Goal: Task Accomplishment & Management: Complete application form

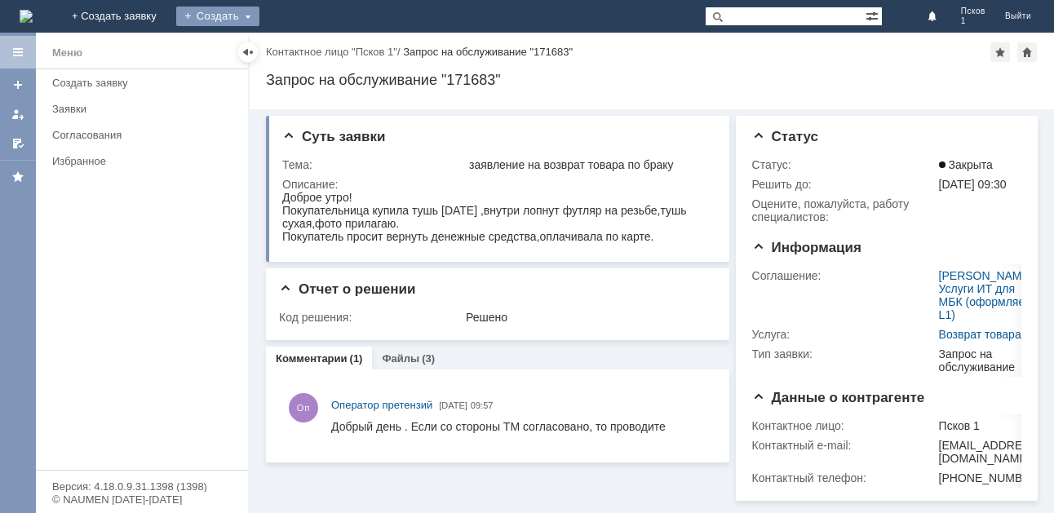
click at [259, 15] on div "Создать" at bounding box center [217, 17] width 83 height 20
click at [259, 19] on div "Создать" at bounding box center [217, 17] width 83 height 20
click at [304, 48] on link "Заявка" at bounding box center [241, 49] width 124 height 20
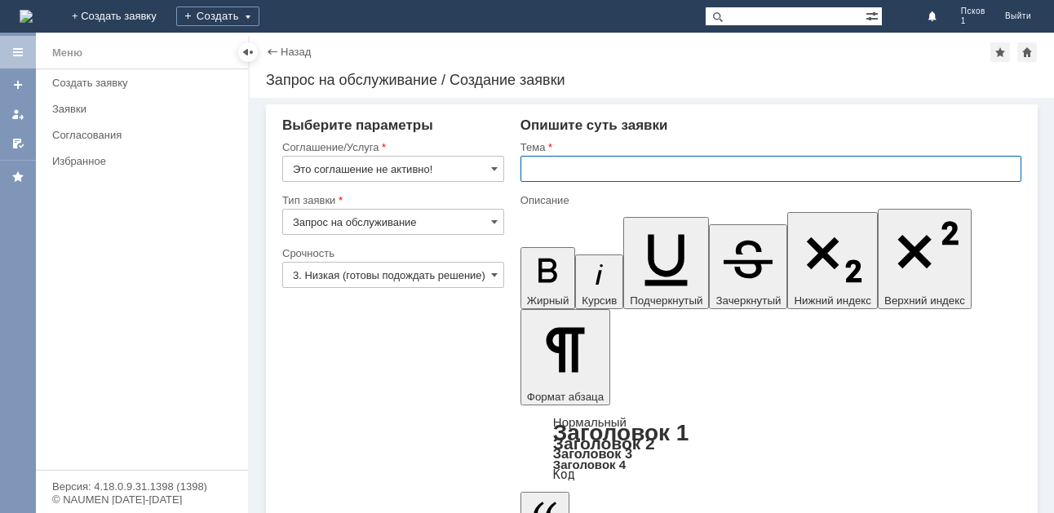
click at [583, 171] on input "text" at bounding box center [771, 169] width 501 height 26
type input "отложенные чеки"
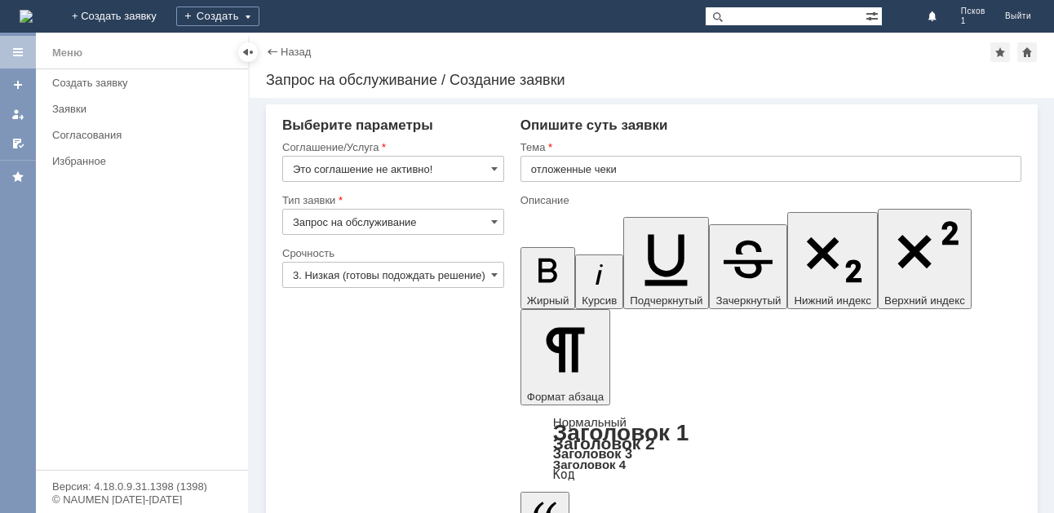
drag, startPoint x: 840, startPoint y: 3846, endPoint x: 466, endPoint y: 4010, distance: 408.1
click at [494, 174] on span at bounding box center [494, 168] width 7 height 13
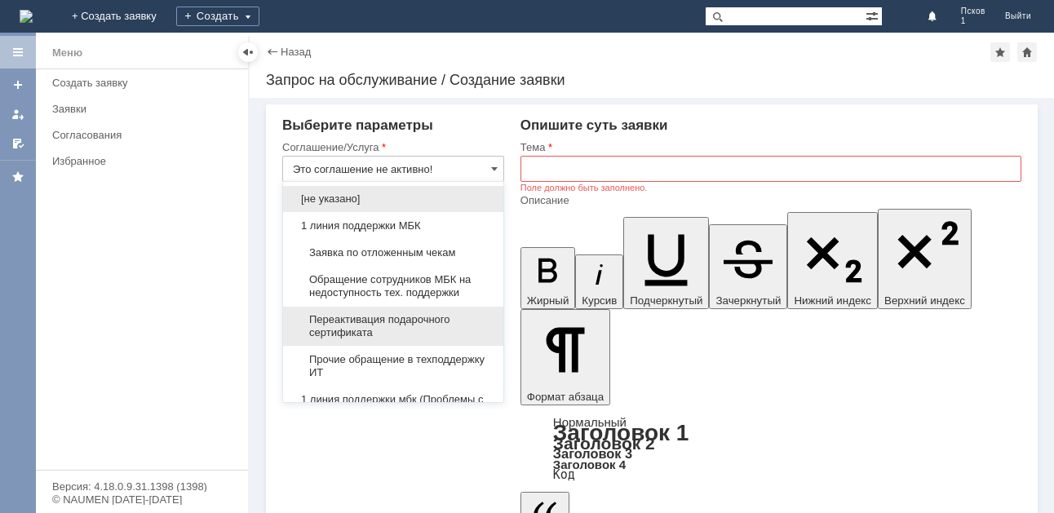
click at [374, 331] on span "Переактивация подарочного сертификата" at bounding box center [393, 326] width 201 height 26
type input "Переактивация подарочного сертификата"
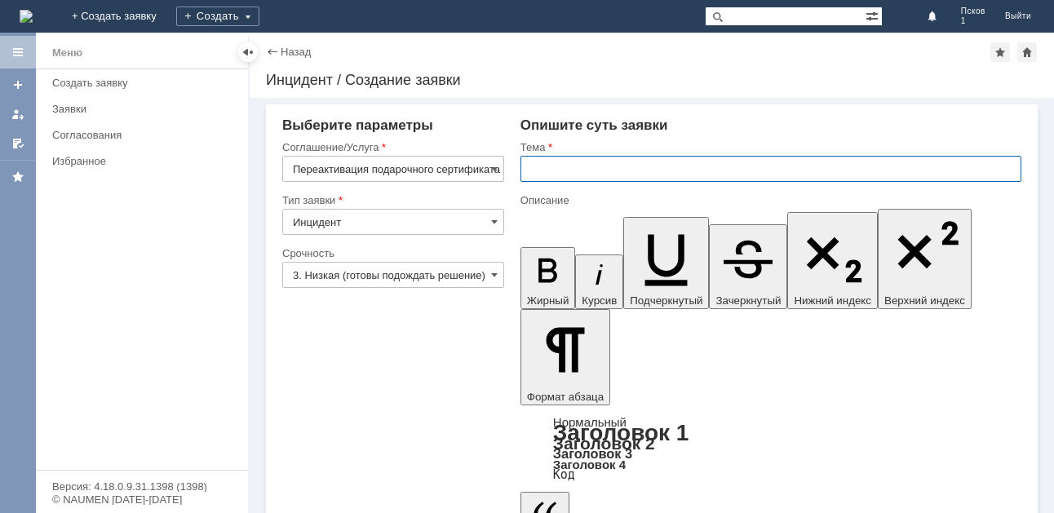
click at [586, 157] on input "text" at bounding box center [771, 169] width 501 height 26
type input "ПЕПЕАКТИВАЦИЯ"
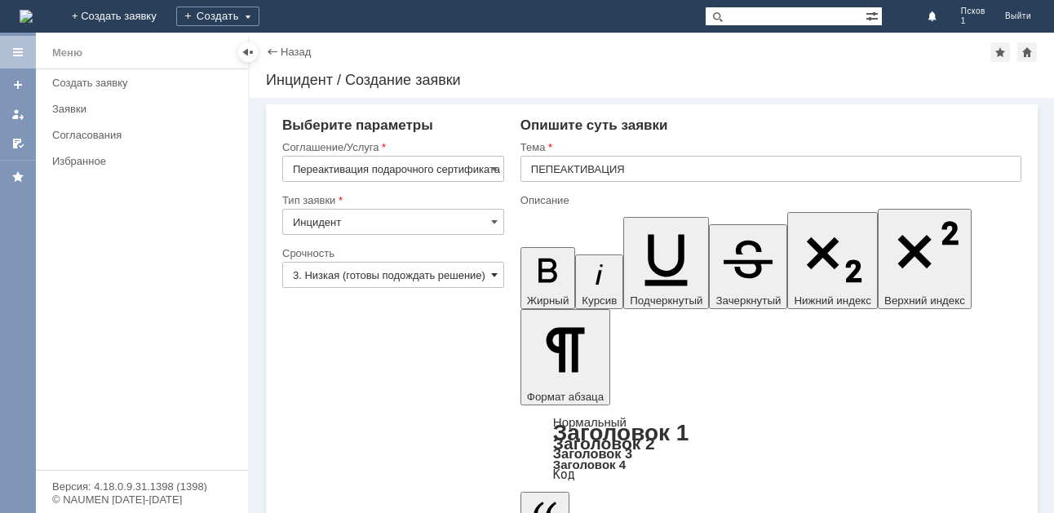
click at [493, 277] on span at bounding box center [494, 274] width 7 height 13
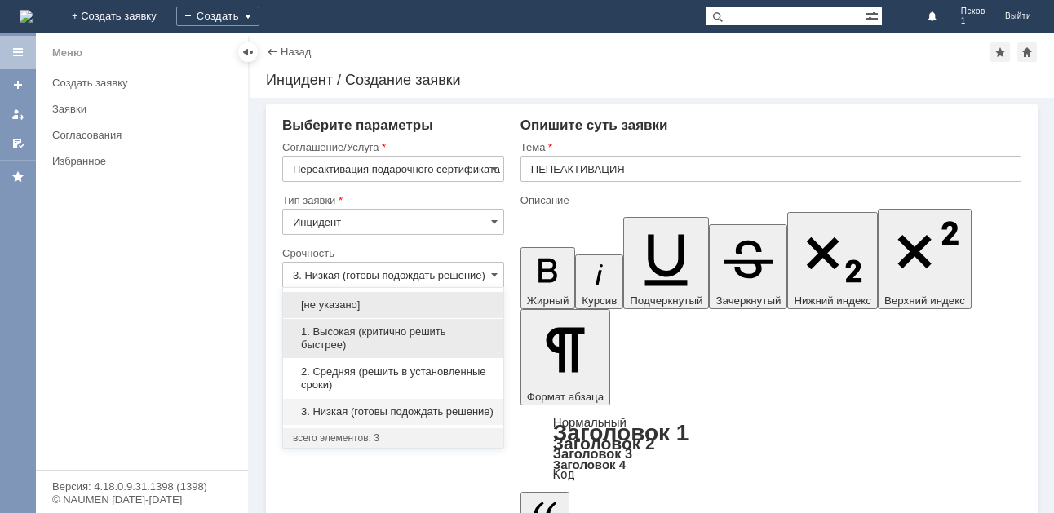
click at [350, 335] on span "1. Высокая (критично решить быстрее)" at bounding box center [393, 339] width 201 height 26
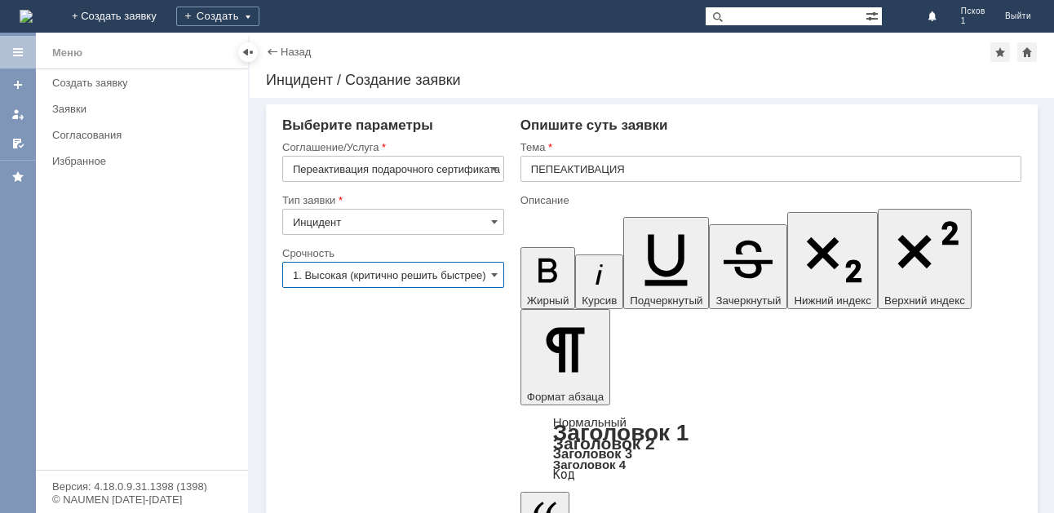
scroll to position [0, 4]
type input "1. Высокая (критично решить быстрее)"
click at [497, 171] on span at bounding box center [494, 168] width 7 height 13
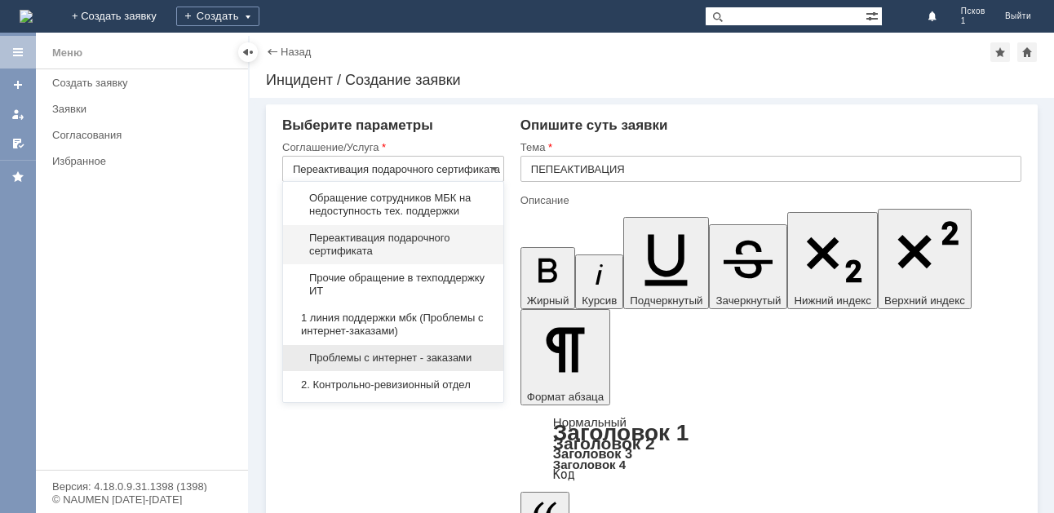
scroll to position [163, 0]
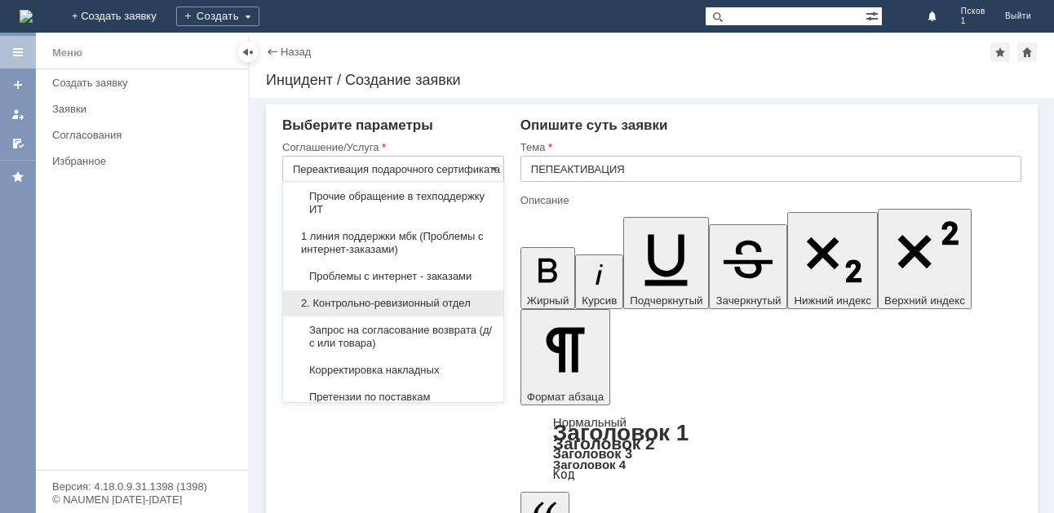
click at [397, 299] on span "2. Контрольно-ревизионный отдел" at bounding box center [393, 303] width 201 height 13
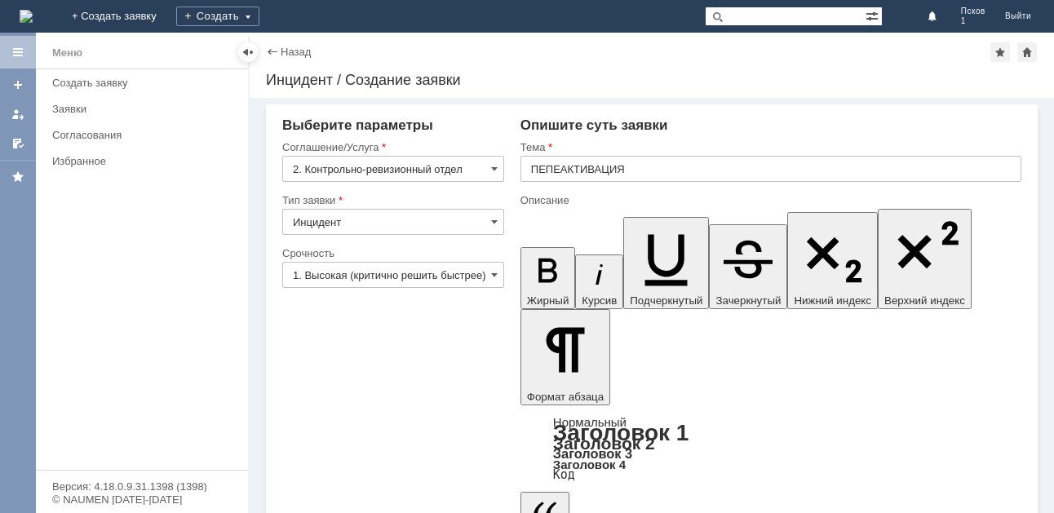
scroll to position [0, 0]
type input "2. Контрольно-ревизионный отдел"
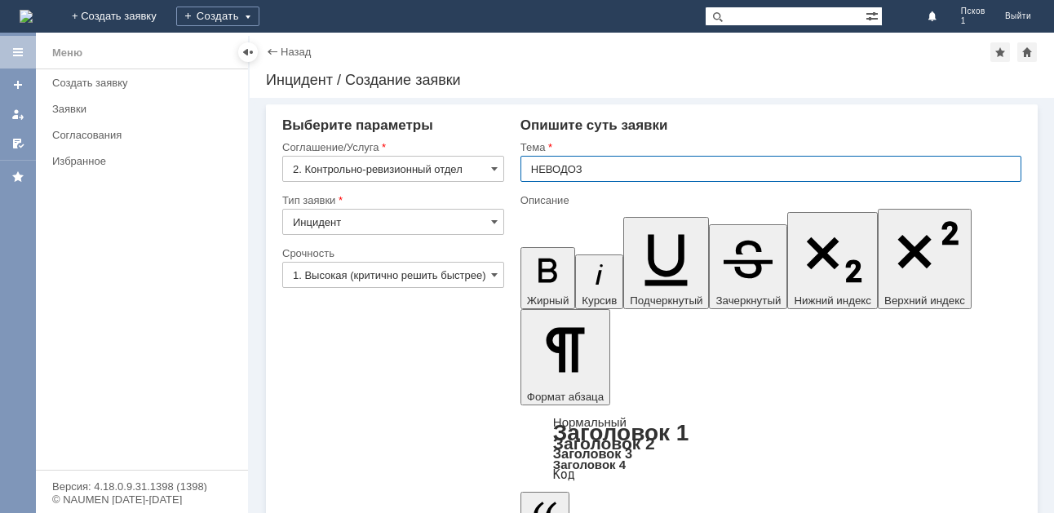
type input "НЕВОДОЗ"
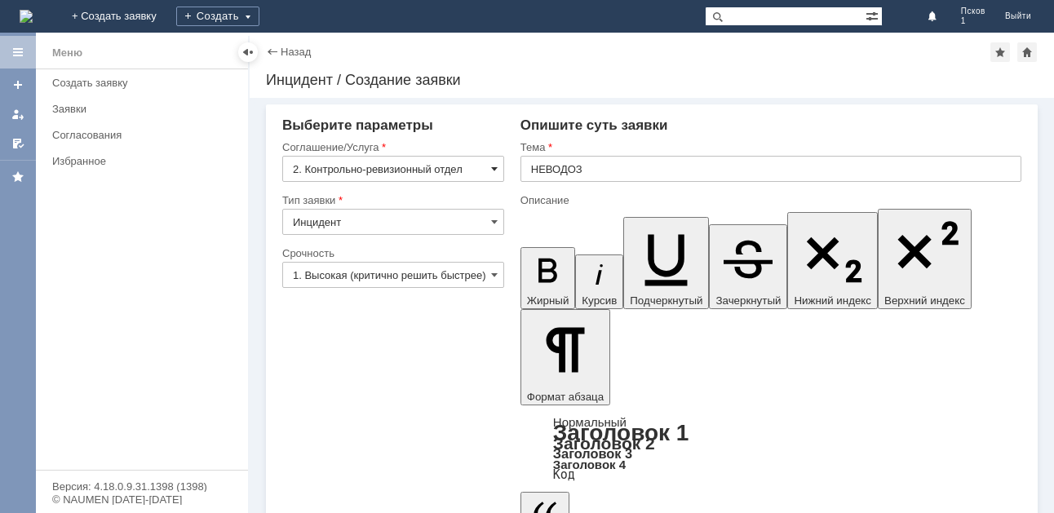
click at [495, 170] on span at bounding box center [494, 168] width 7 height 13
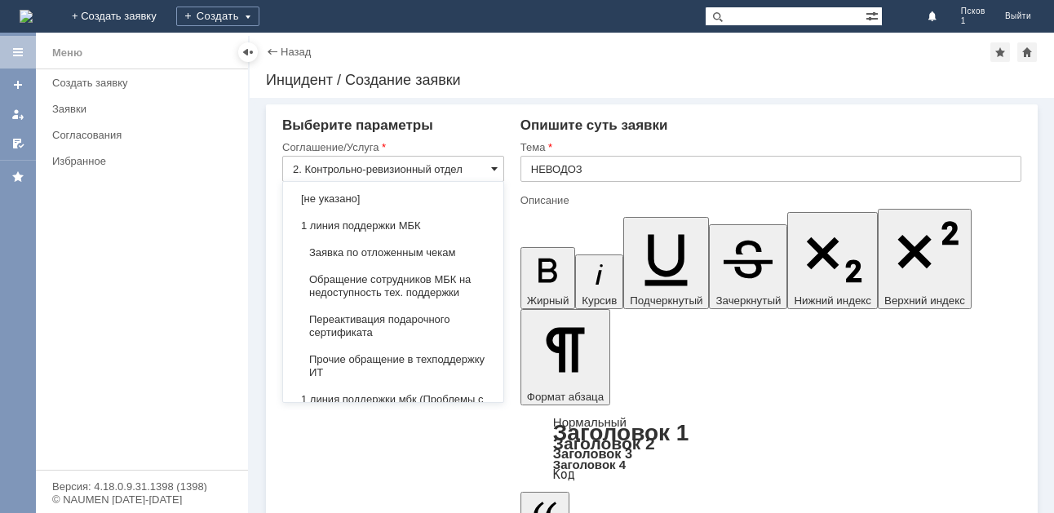
scroll to position [271, 0]
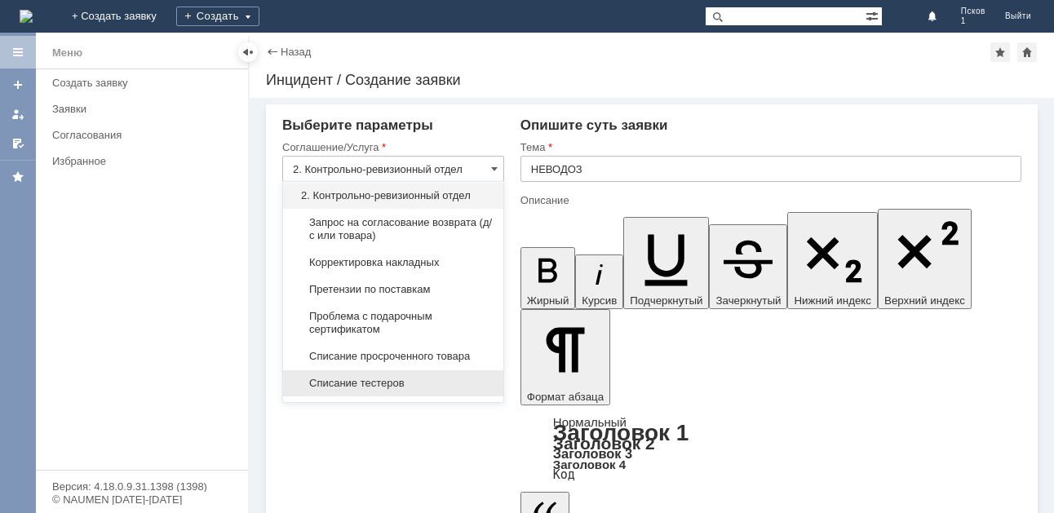
click at [377, 383] on span "Списание тестеров" at bounding box center [393, 383] width 201 height 13
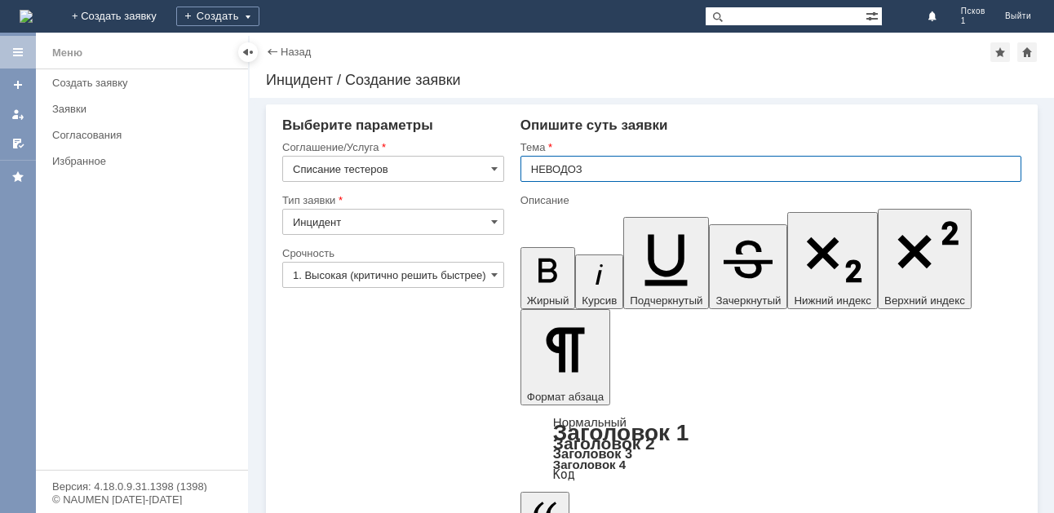
drag, startPoint x: 605, startPoint y: 169, endPoint x: 542, endPoint y: 188, distance: 65.6
click at [542, 188] on div "Тема НЕВОДОЗ" at bounding box center [771, 166] width 501 height 53
drag, startPoint x: 581, startPoint y: 167, endPoint x: 560, endPoint y: 174, distance: 22.2
click at [560, 174] on input "НЕВОДОЗ" at bounding box center [771, 169] width 501 height 26
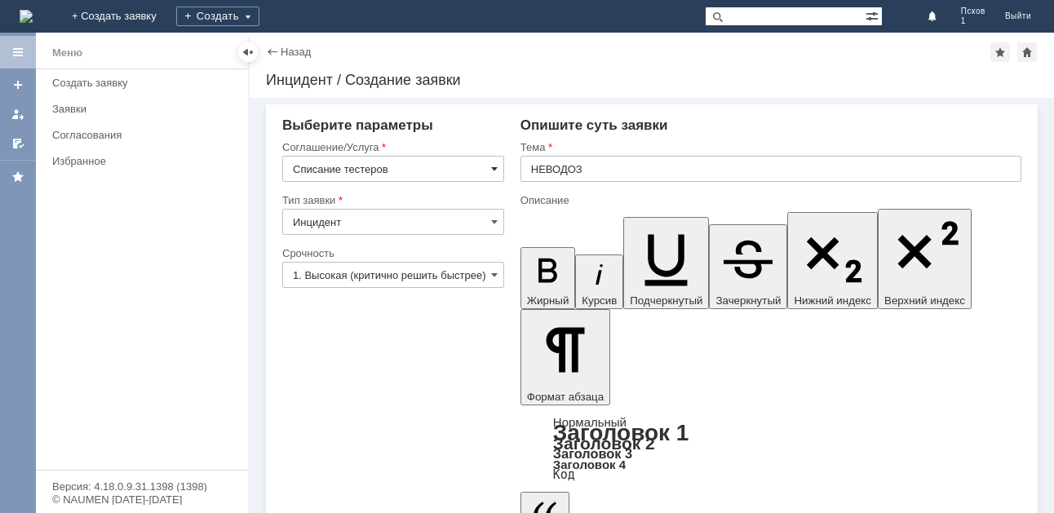
click at [491, 172] on span at bounding box center [494, 168] width 7 height 13
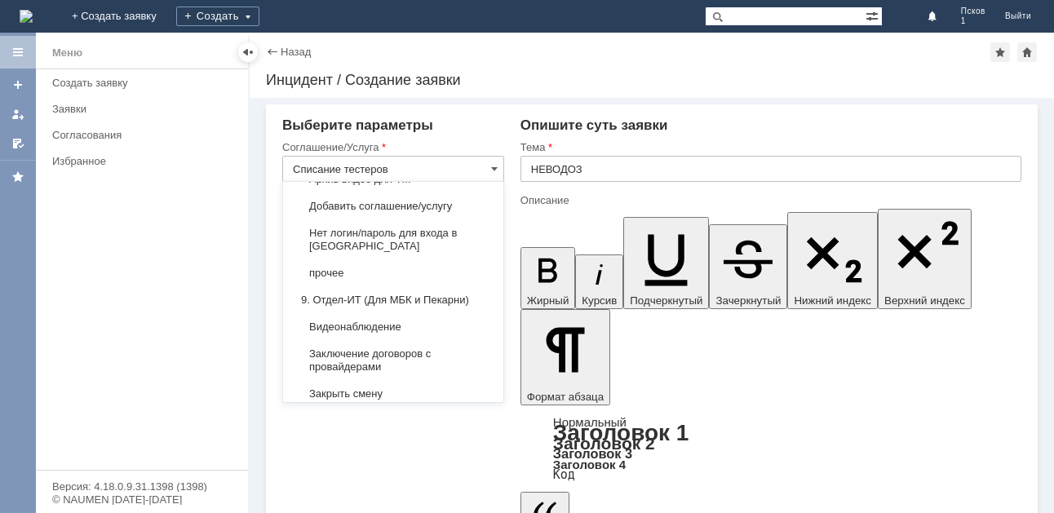
scroll to position [1696, 0]
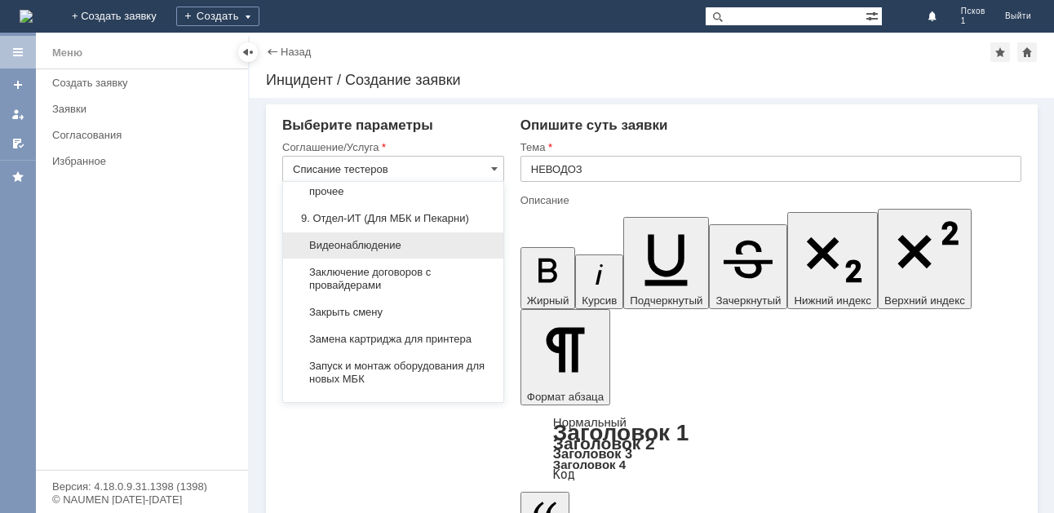
click at [385, 252] on span "Видеонаблюдение" at bounding box center [393, 245] width 201 height 13
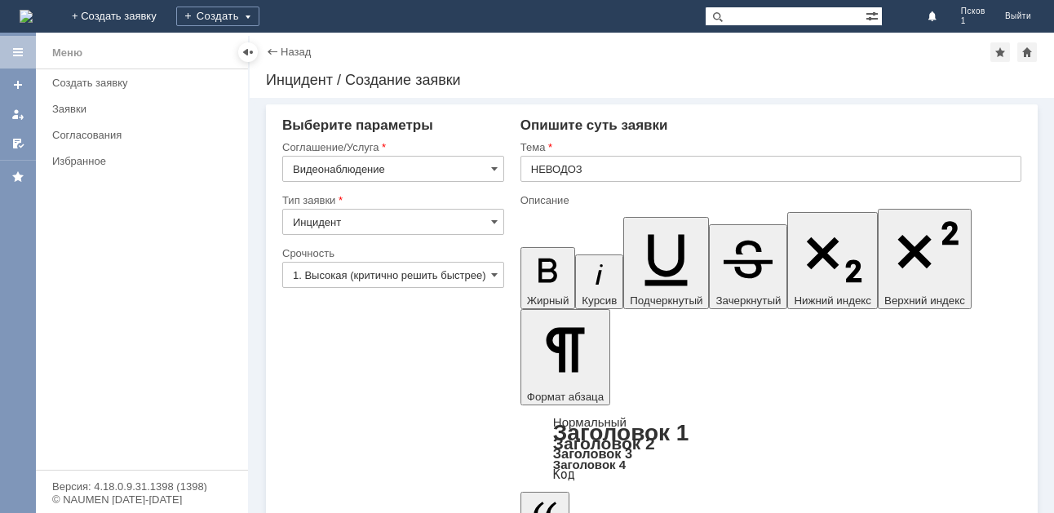
type input "Видеонаблюдение"
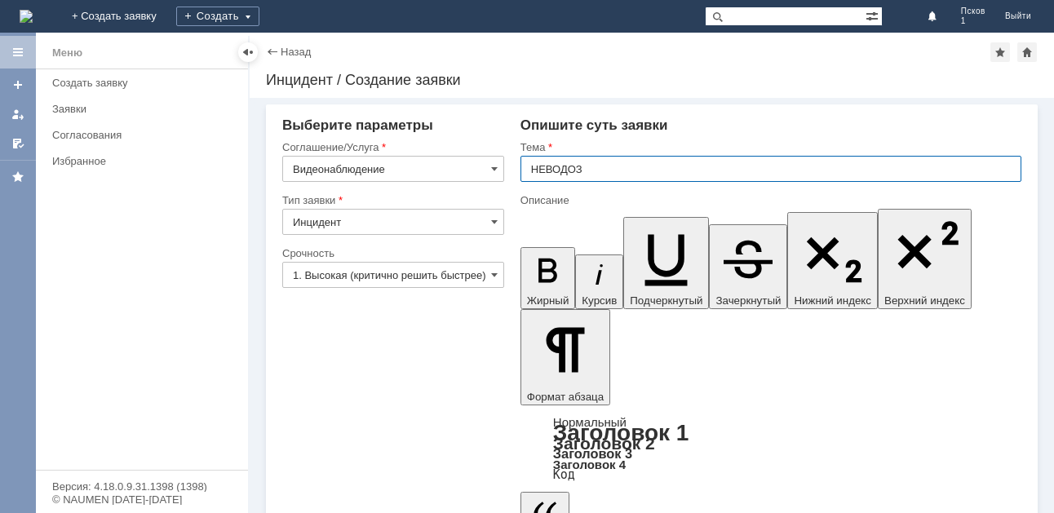
drag, startPoint x: 611, startPoint y: 3881, endPoint x: 680, endPoint y: 3851, distance: 75.6
